Goal: Task Accomplishment & Management: Use online tool/utility

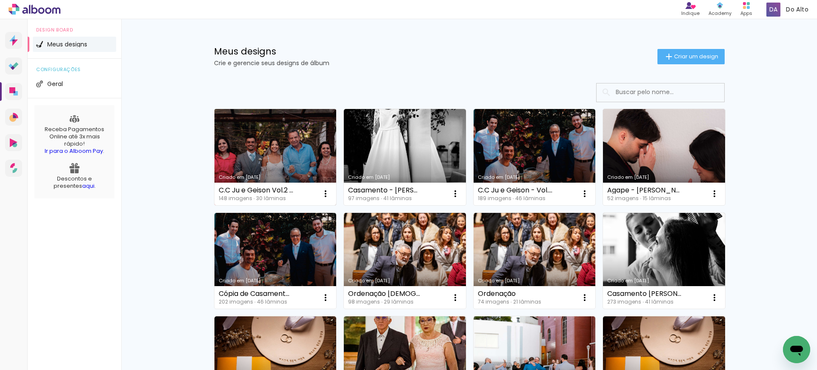
click at [265, 159] on link "Criado em [DATE]" at bounding box center [275, 157] width 122 height 96
